Goal: Transaction & Acquisition: Purchase product/service

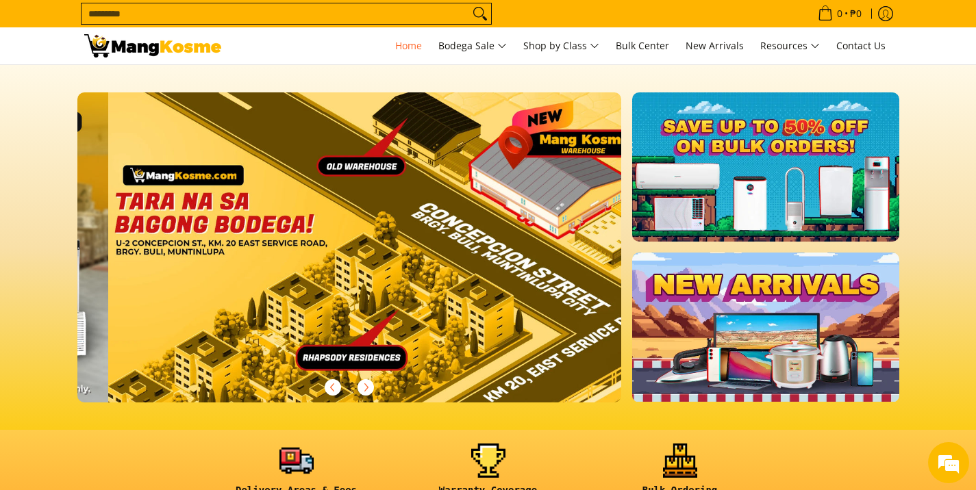
scroll to position [0, 1634]
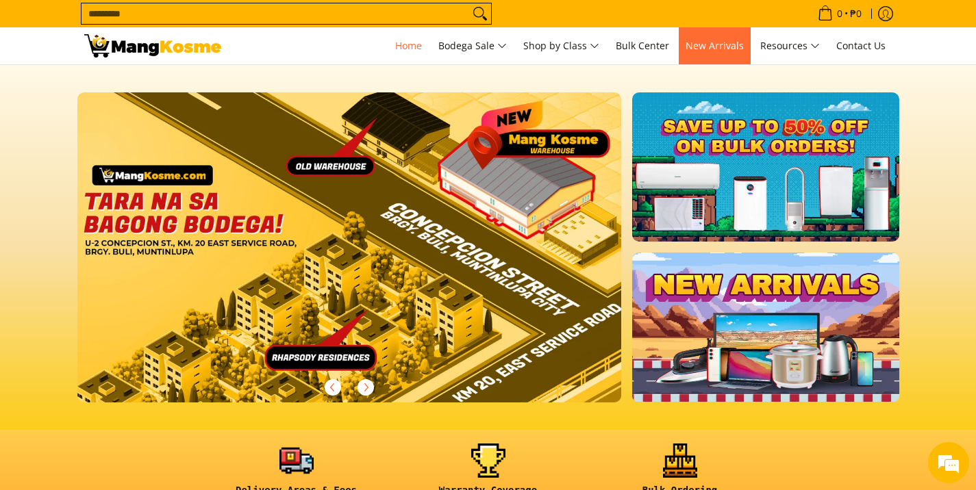
click at [702, 42] on span "New Arrivals" at bounding box center [715, 45] width 58 height 13
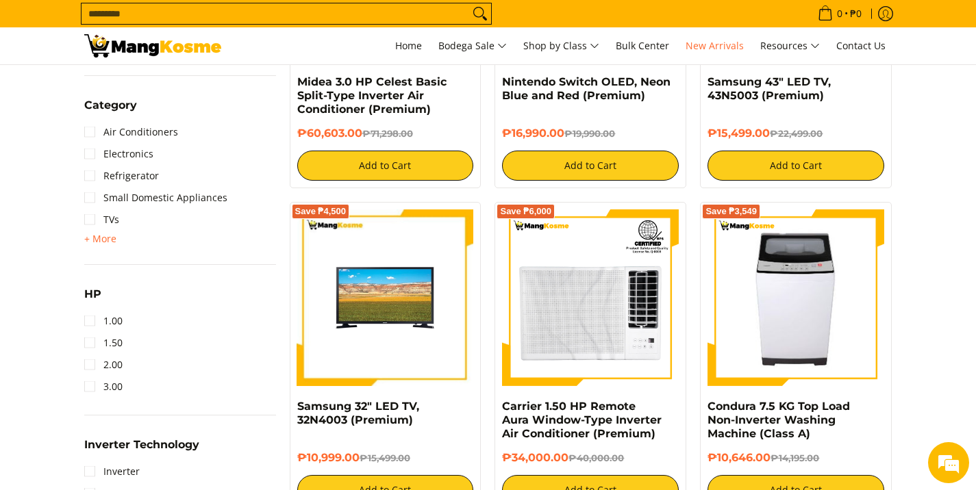
click at [302, 16] on input "Search..." at bounding box center [276, 13] width 388 height 21
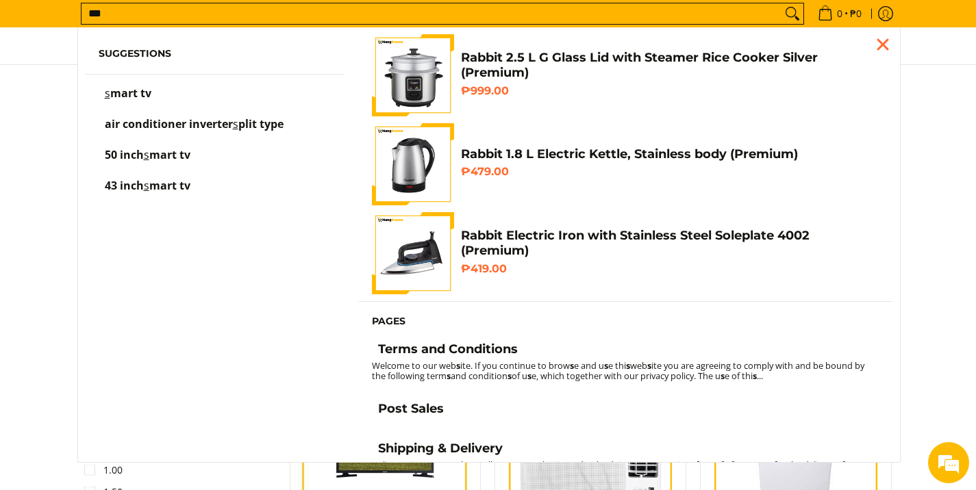
scroll to position [574, 0]
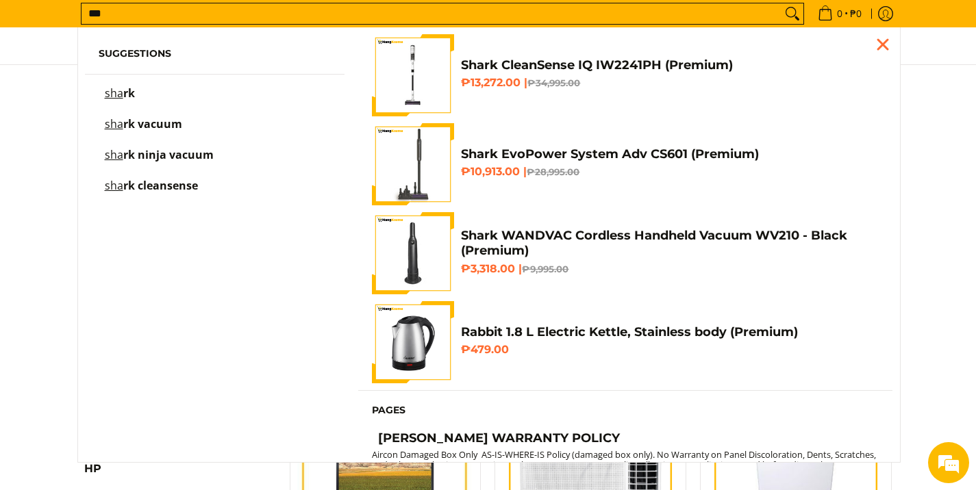
type input "***"
click at [276, 89] on link "sha rk" at bounding box center [215, 100] width 233 height 24
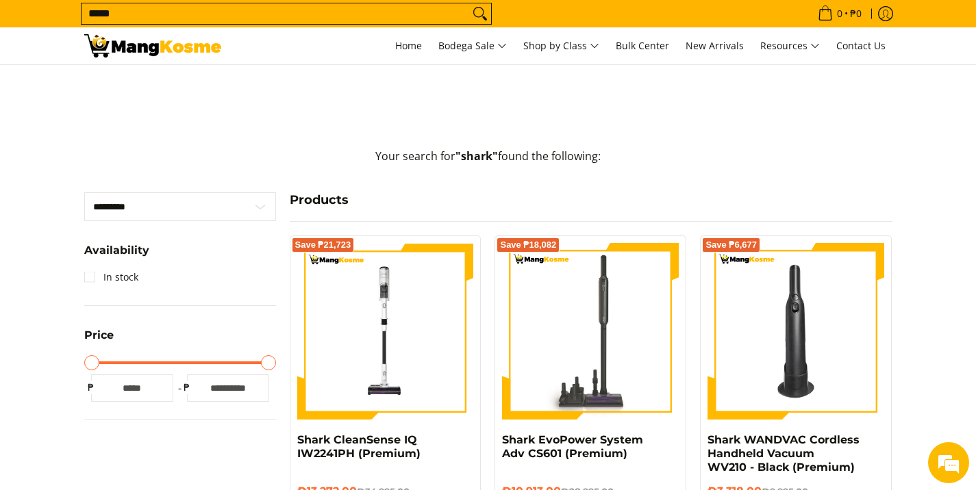
scroll to position [173, 0]
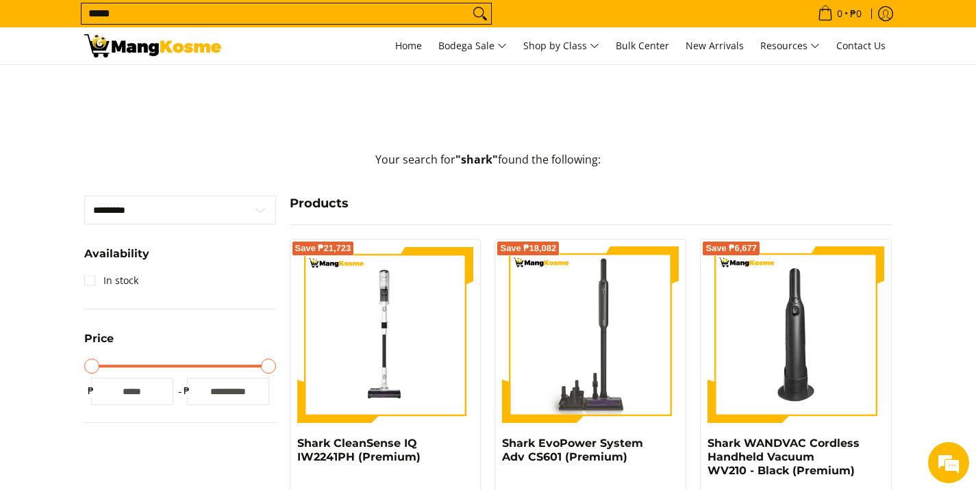
click at [184, 18] on input "*****" at bounding box center [276, 13] width 388 height 21
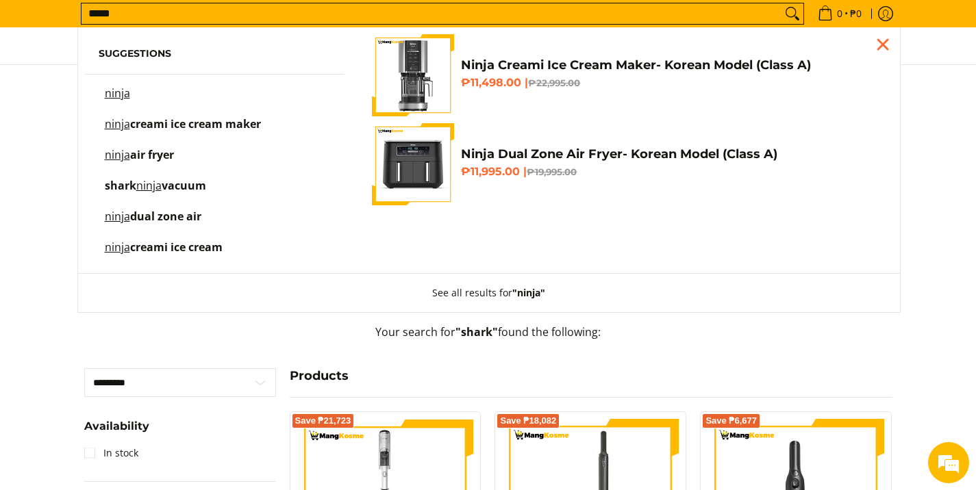
scroll to position [166, 0]
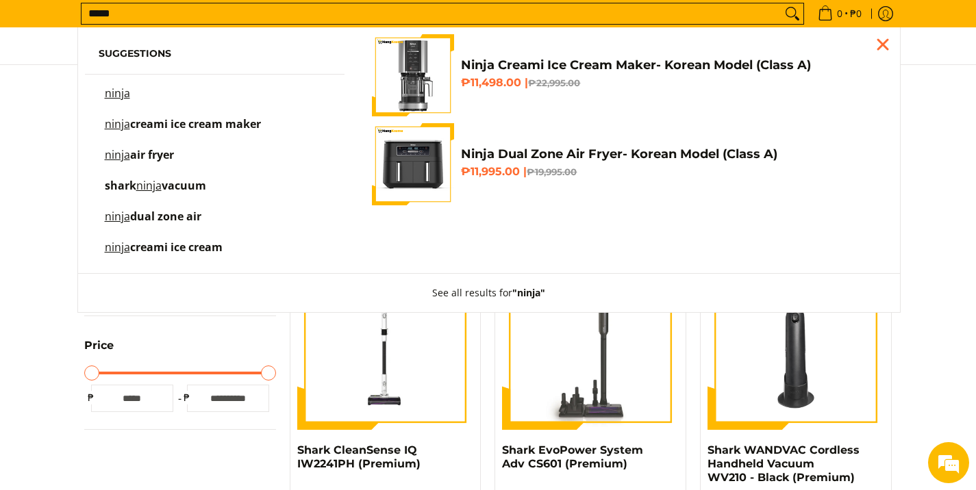
type input "*****"
click at [460, 374] on img at bounding box center [385, 341] width 177 height 177
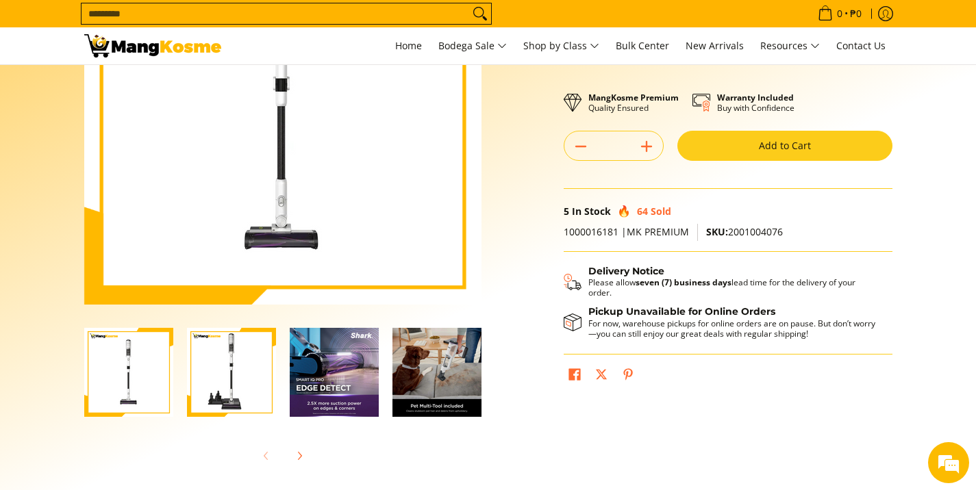
scroll to position [197, 0]
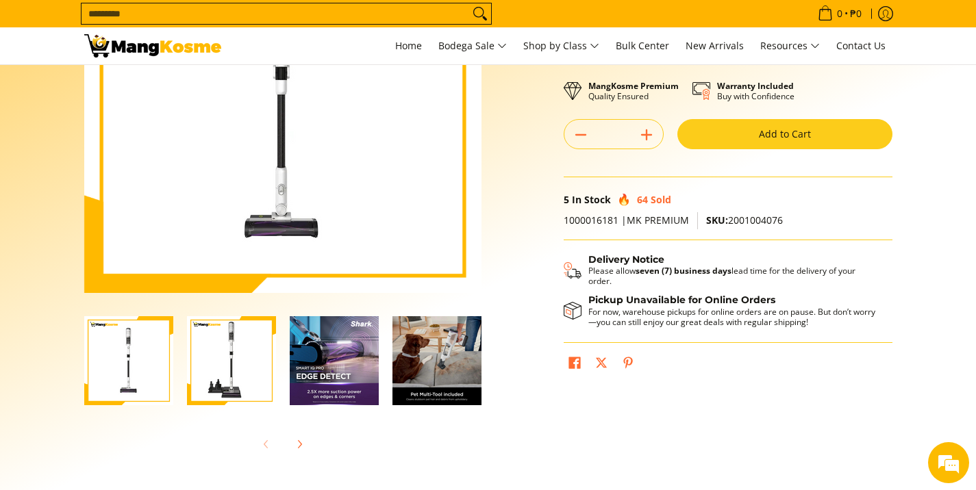
click at [258, 360] on img "Shark CleanSense IQ IW2241PH (Premium)-2" at bounding box center [231, 360] width 89 height 89
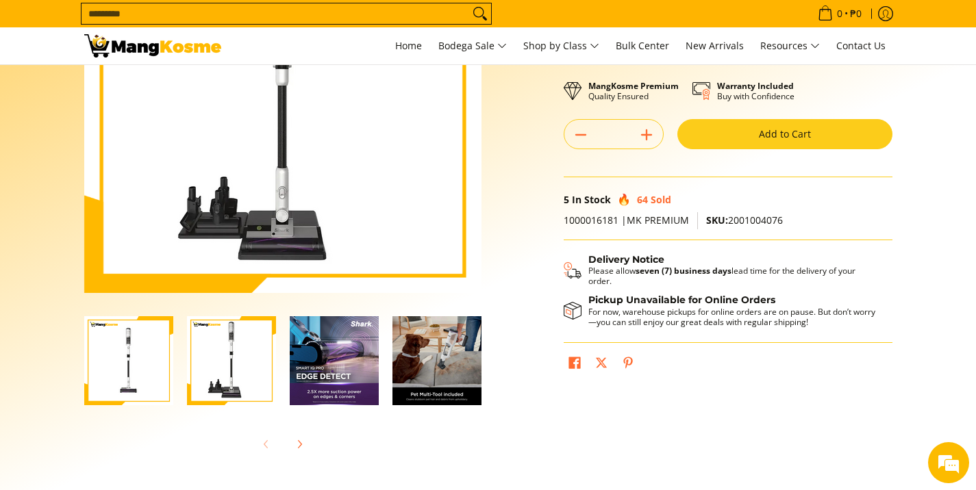
click at [341, 360] on img "Shark CleanSense IQ IW2241PH (Premium)-3" at bounding box center [334, 360] width 89 height 89
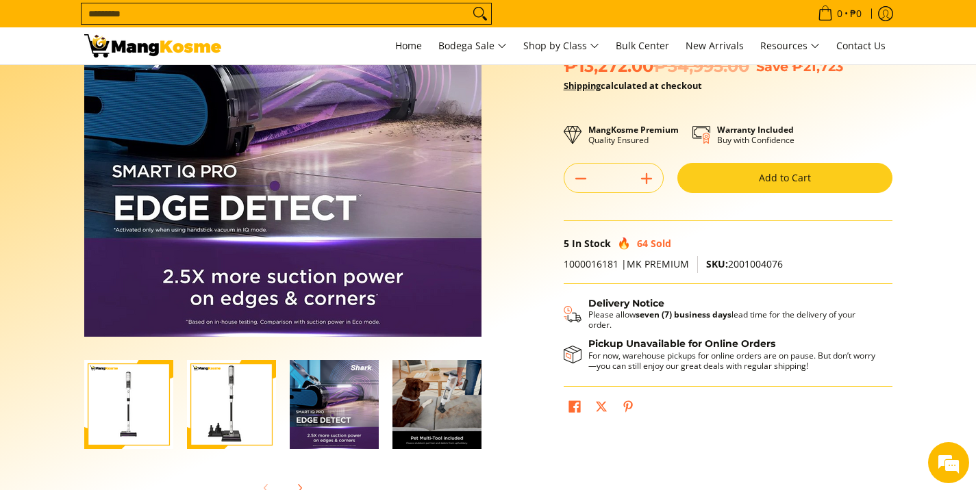
scroll to position [153, 0]
click at [436, 403] on img "Shark CleanSense IQ IW2241PH (Premium)-4" at bounding box center [437, 404] width 89 height 89
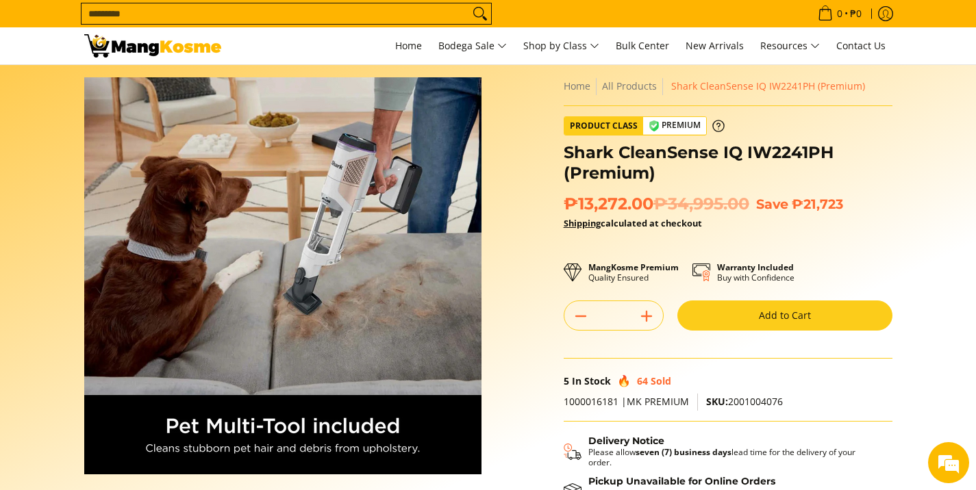
scroll to position [14, 0]
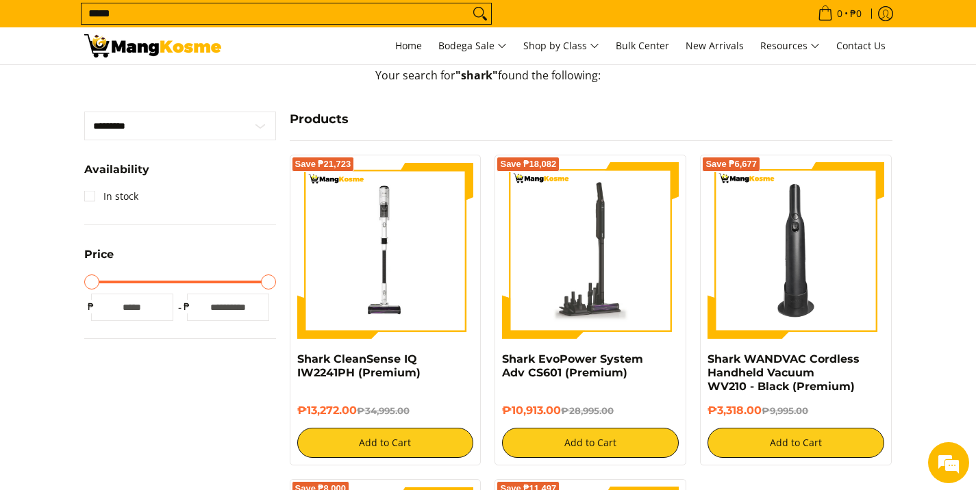
scroll to position [259, 0]
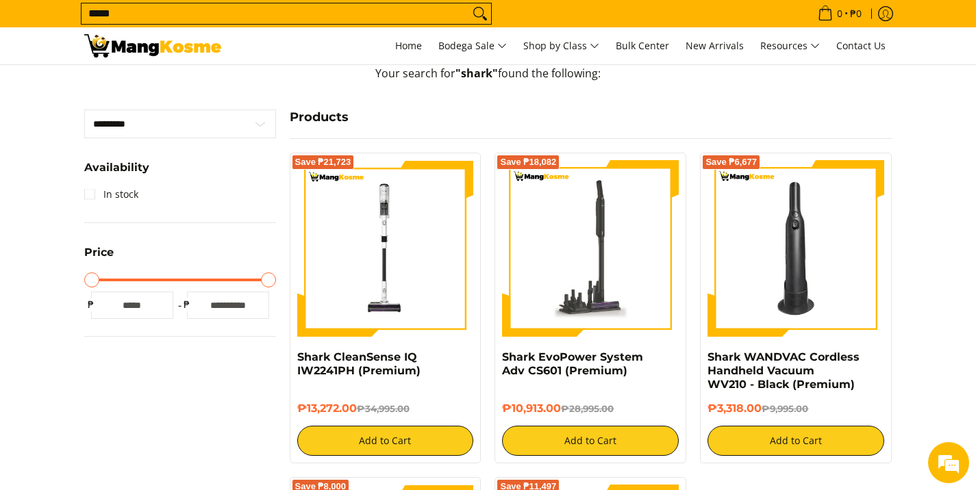
click at [545, 284] on img at bounding box center [590, 248] width 177 height 177
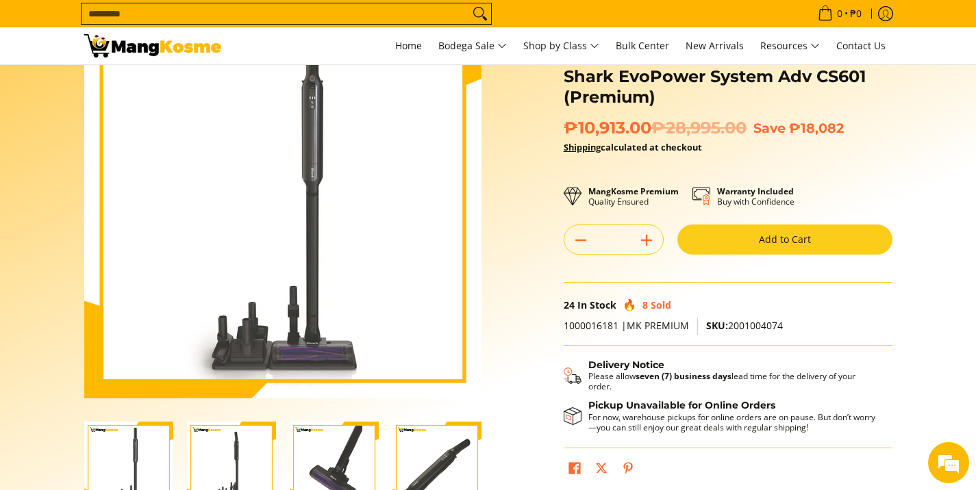
scroll to position [198, 0]
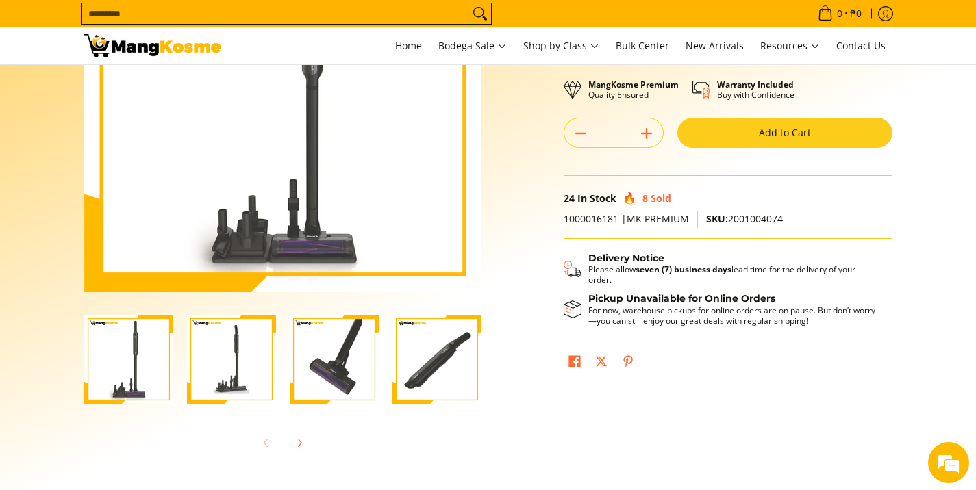
click at [253, 362] on img "Shark EvoPower System Adv CS601 (Premium)-2" at bounding box center [231, 359] width 89 height 89
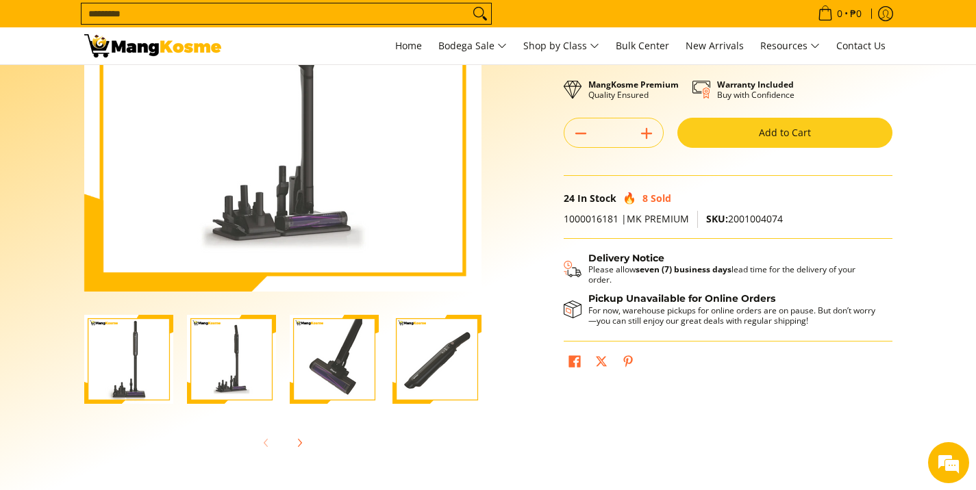
click at [327, 356] on img "Shark EvoPower System Adv CS601 (Premium)-3" at bounding box center [334, 359] width 89 height 89
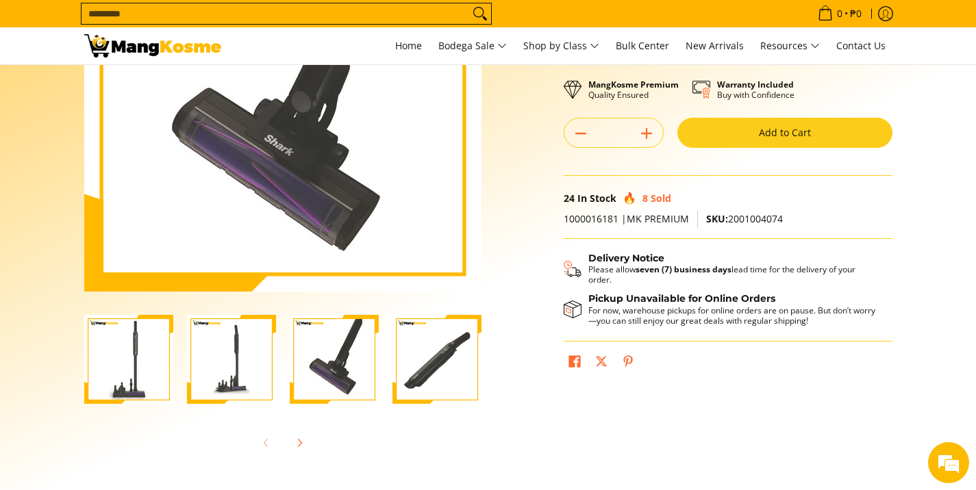
click at [411, 362] on img "Shark EvoPower System Adv CS601 (Premium)-4" at bounding box center [437, 359] width 89 height 89
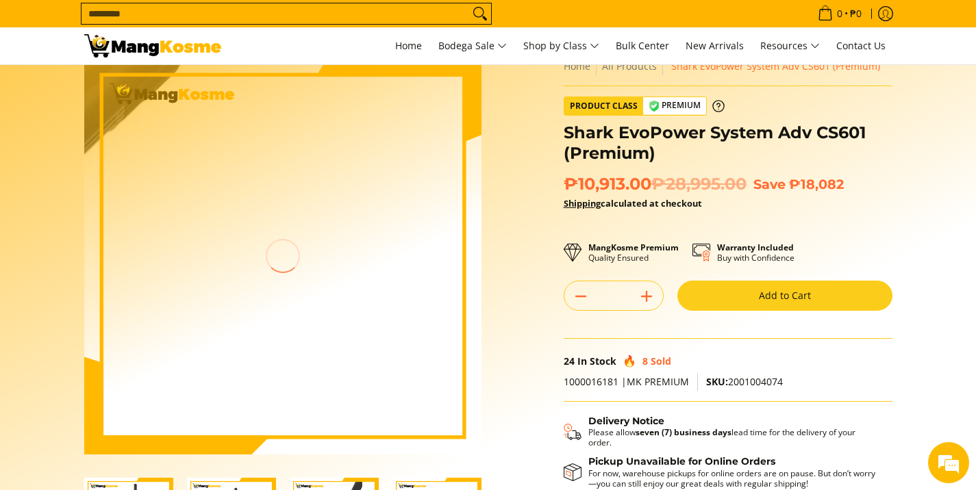
scroll to position [34, 0]
